Goal: Navigation & Orientation: Find specific page/section

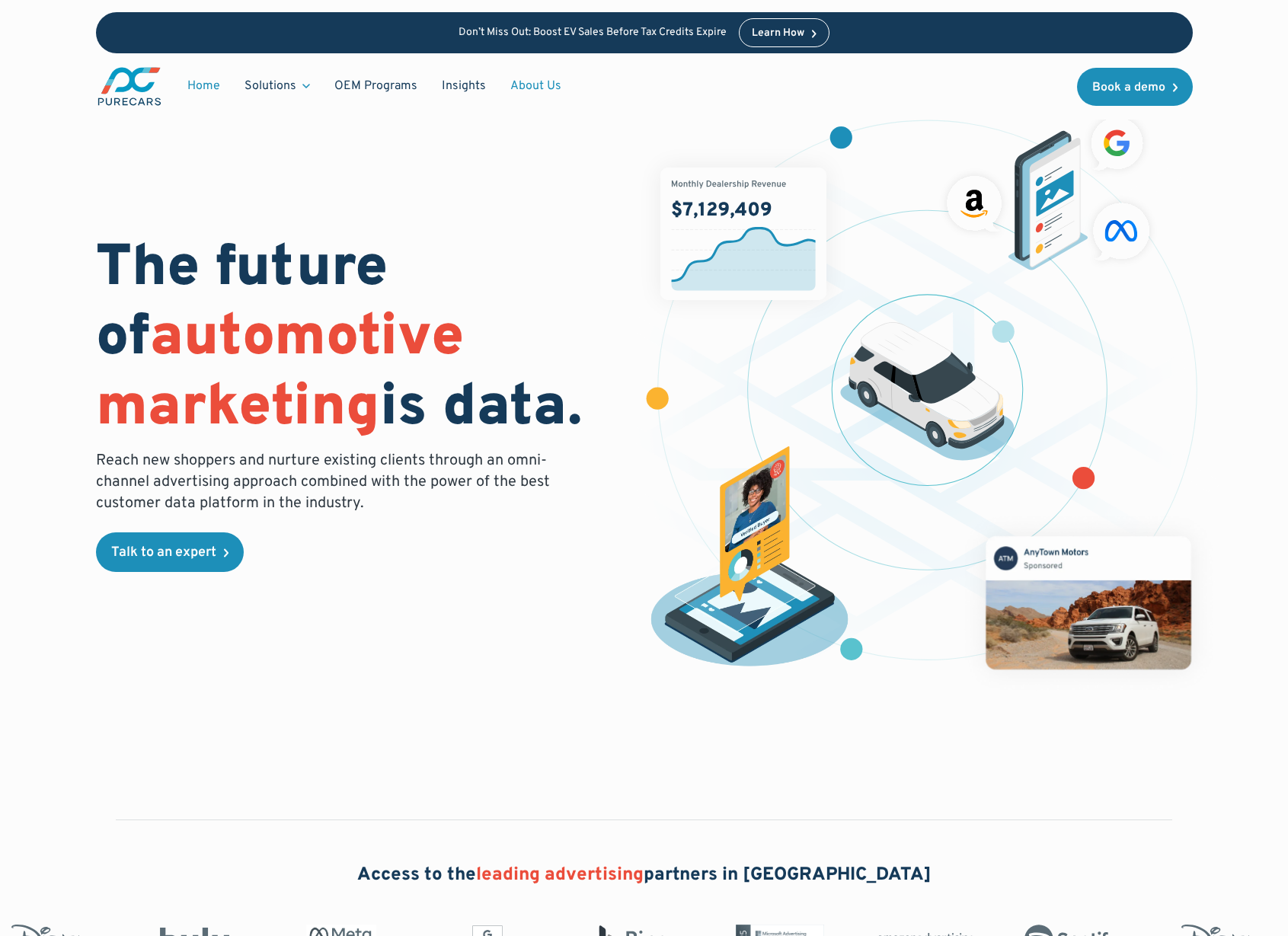
click at [532, 81] on link "About Us" at bounding box center [536, 86] width 76 height 29
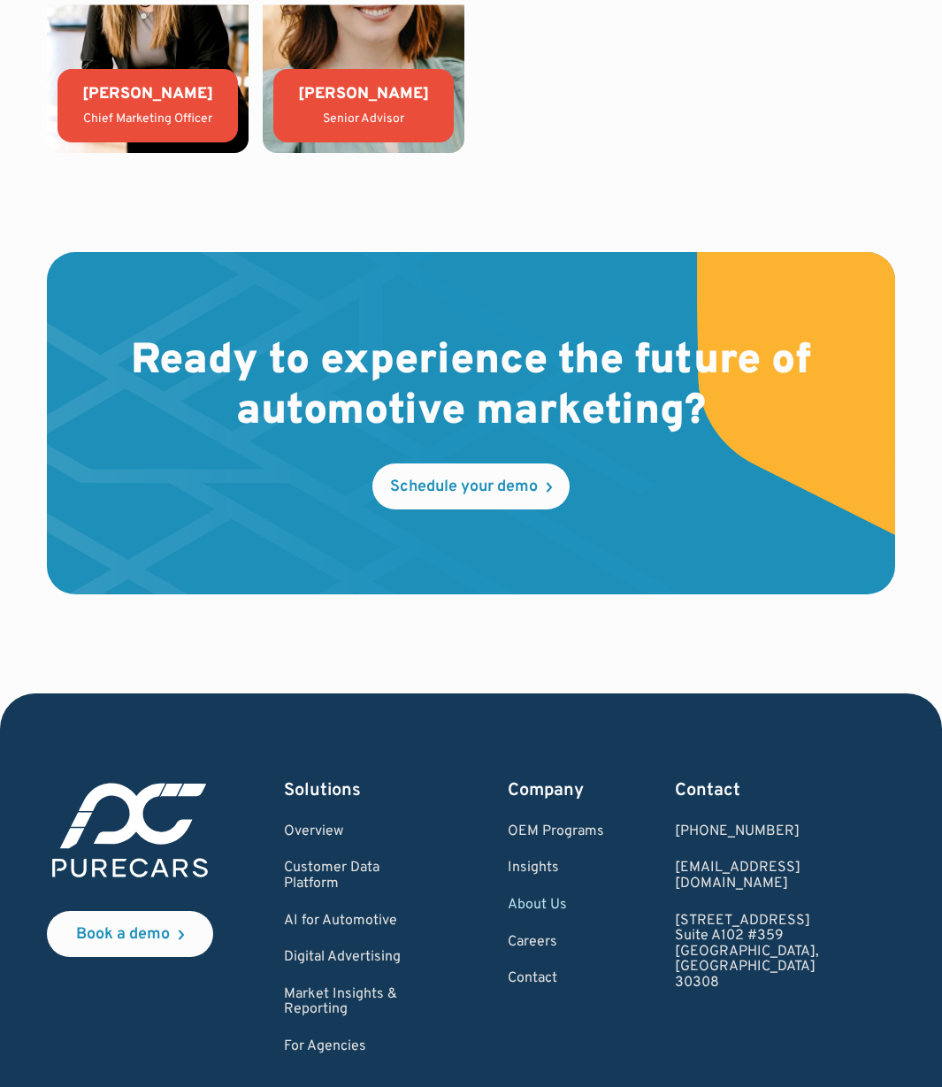
scroll to position [4502, 0]
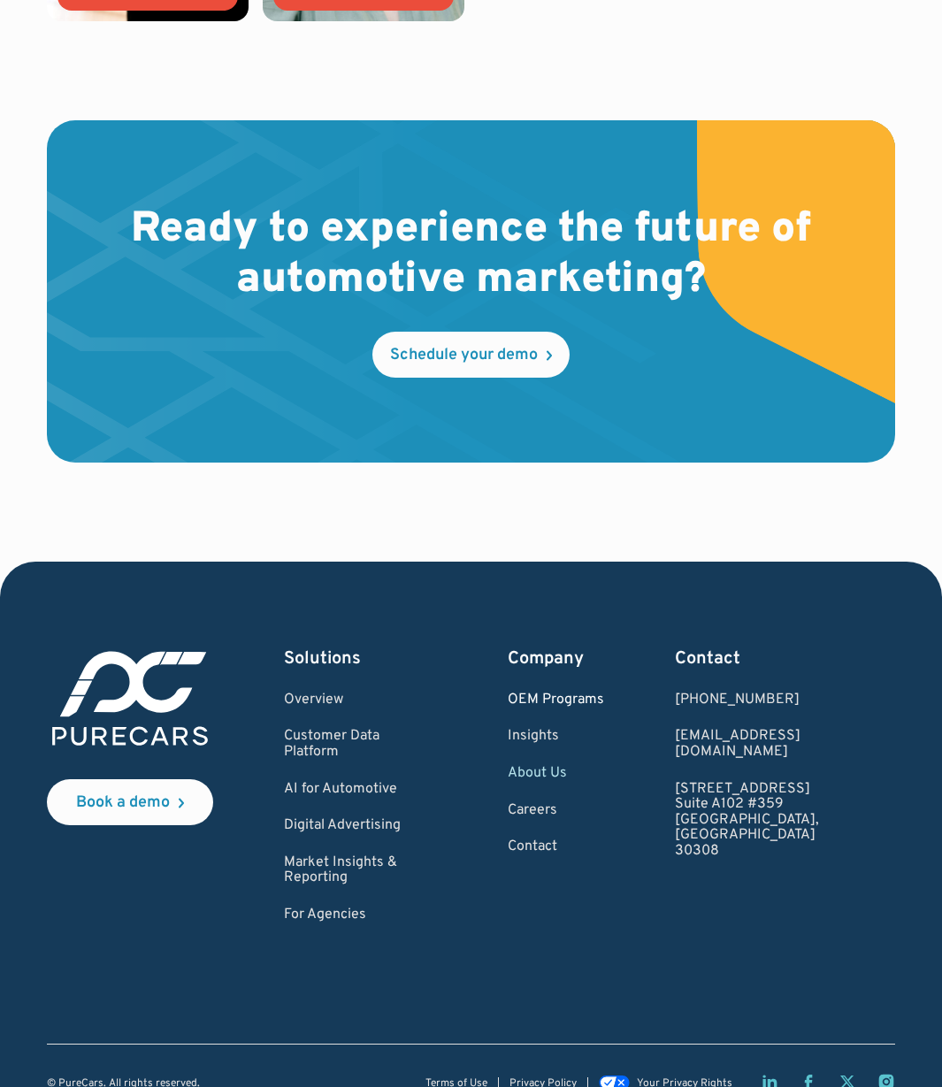
click at [604, 702] on link "OEM Programs" at bounding box center [556, 701] width 96 height 16
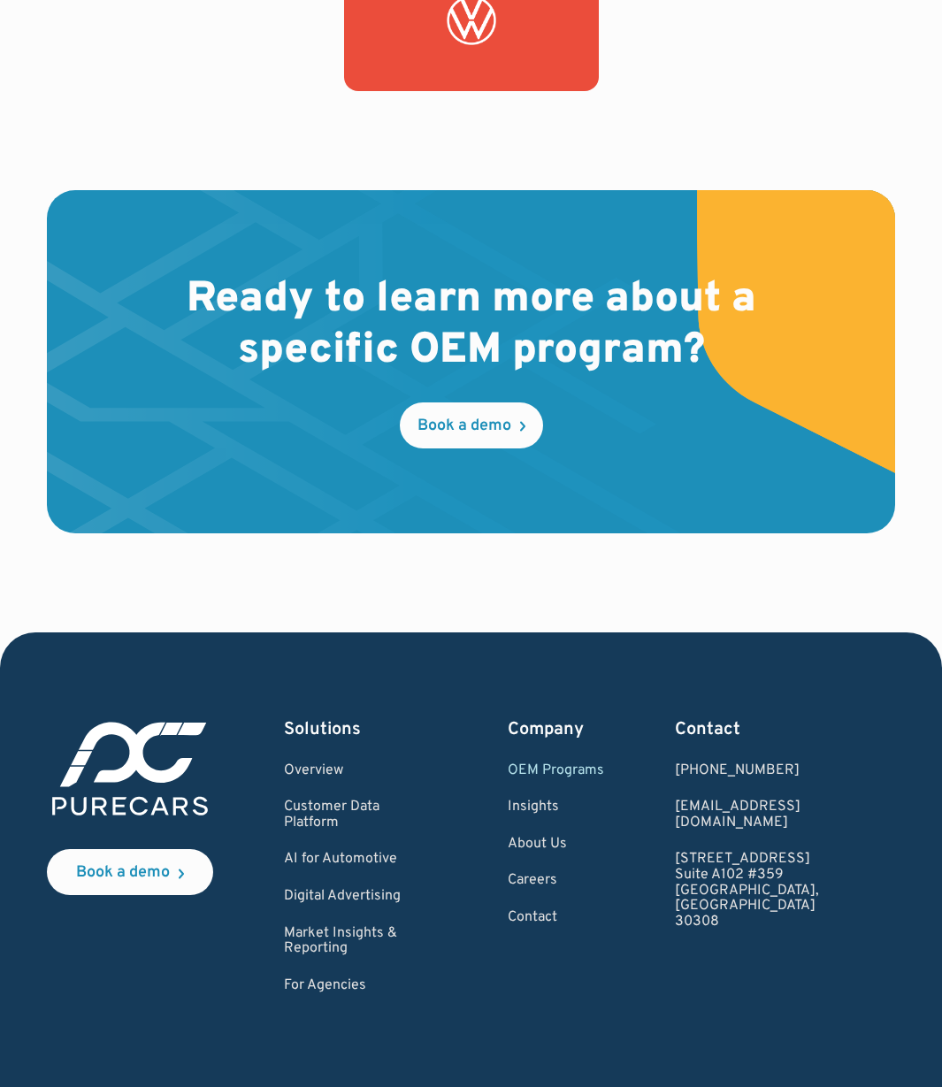
scroll to position [3219, 0]
